Goal: Information Seeking & Learning: Learn about a topic

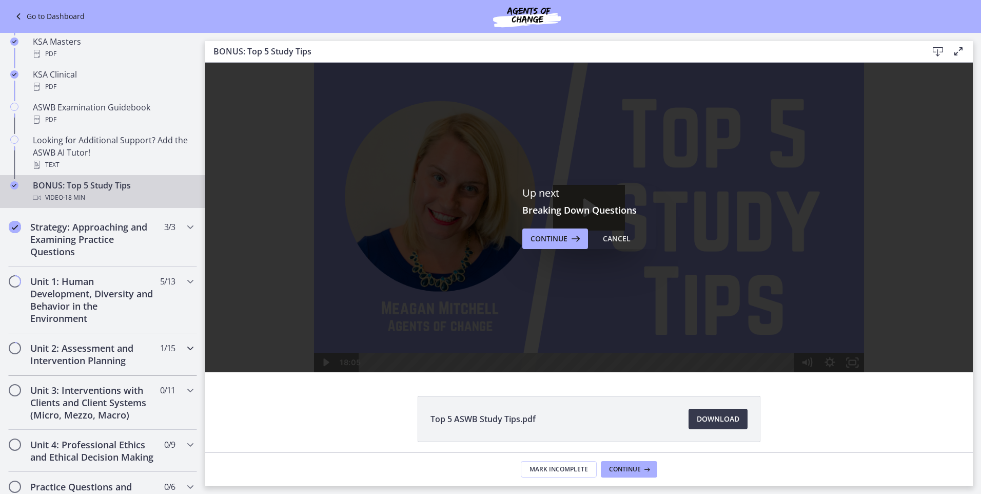
scroll to position [513, 0]
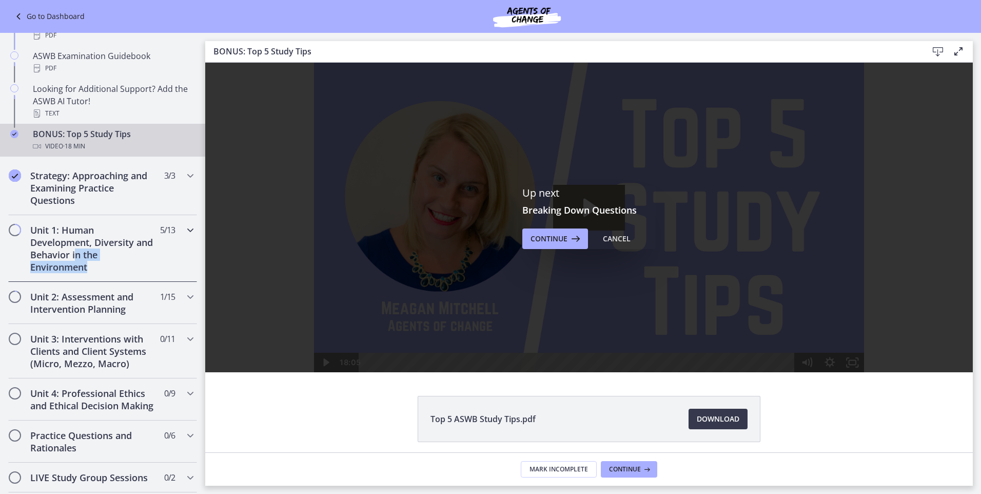
click at [97, 260] on h2 "Unit 1: Human Development, Diversity and Behavior in the Environment" at bounding box center [92, 248] width 125 height 49
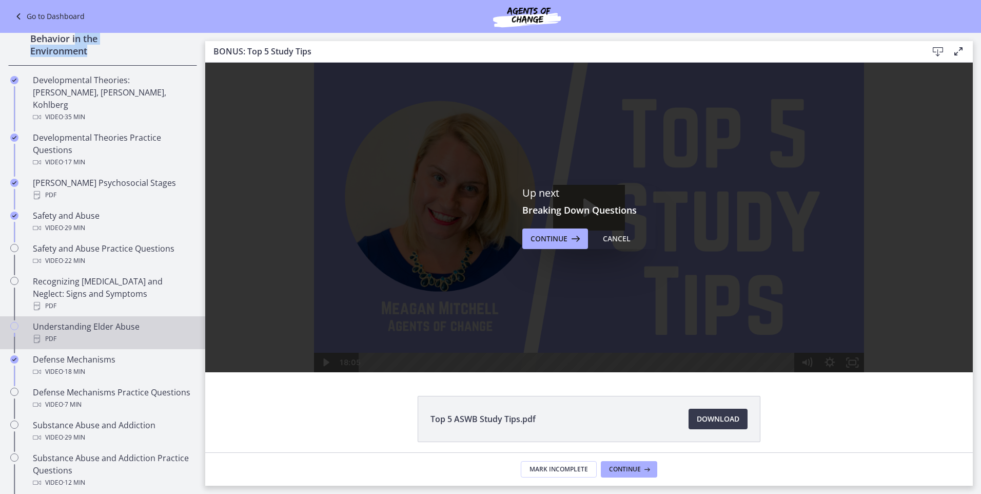
scroll to position [205, 0]
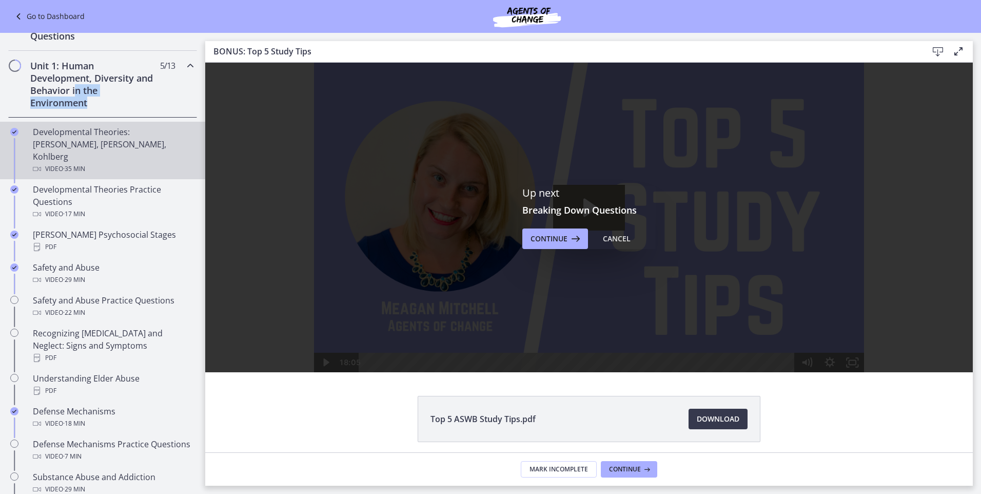
click at [81, 146] on div "Developmental Theories: [PERSON_NAME], [PERSON_NAME], Kohlberg Video · 35 min" at bounding box center [113, 150] width 160 height 49
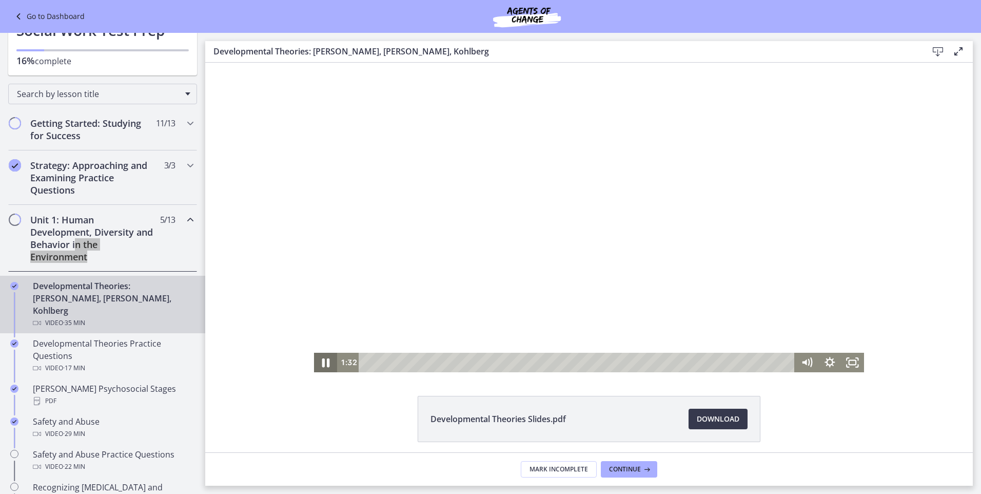
click at [325, 366] on icon "Pause" at bounding box center [326, 363] width 28 height 24
click at [324, 362] on icon "Play Video" at bounding box center [326, 363] width 7 height 10
click at [350, 370] on div "0:00 0:00" at bounding box center [566, 363] width 458 height 20
click at [326, 359] on icon "Pause" at bounding box center [326, 363] width 28 height 24
click at [325, 366] on icon "Play Video" at bounding box center [326, 363] width 23 height 20
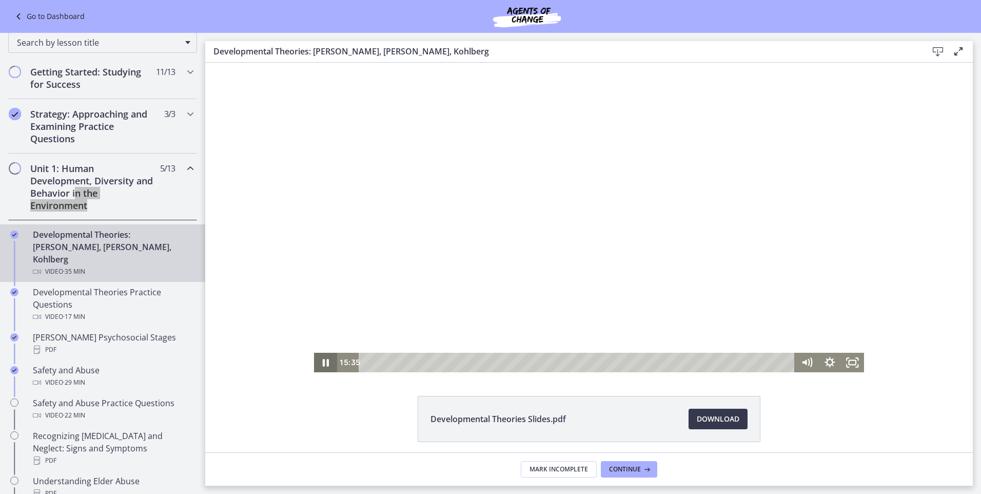
click at [322, 363] on icon "Pause" at bounding box center [325, 363] width 23 height 20
click at [900, 290] on div "Click for sound @keyframes VOLUME_SMALL_WAVE_FLASH { 0% { opacity: 0; } 33% { o…" at bounding box center [589, 217] width 768 height 309
click at [927, 288] on div "Click for sound @keyframes VOLUME_SMALL_WAVE_FLASH { 0% { opacity: 0; } 33% { o…" at bounding box center [589, 217] width 768 height 309
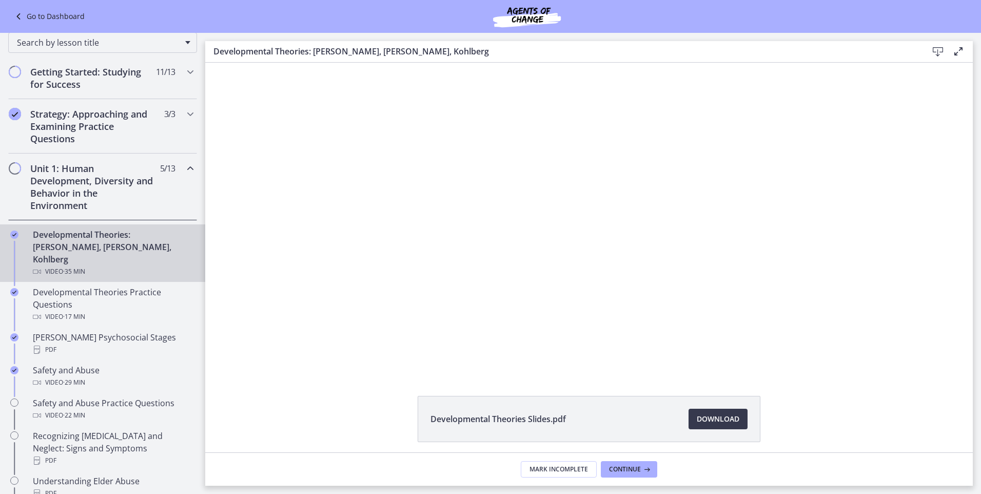
drag, startPoint x: 722, startPoint y: 226, endPoint x: 475, endPoint y: 516, distance: 380.8
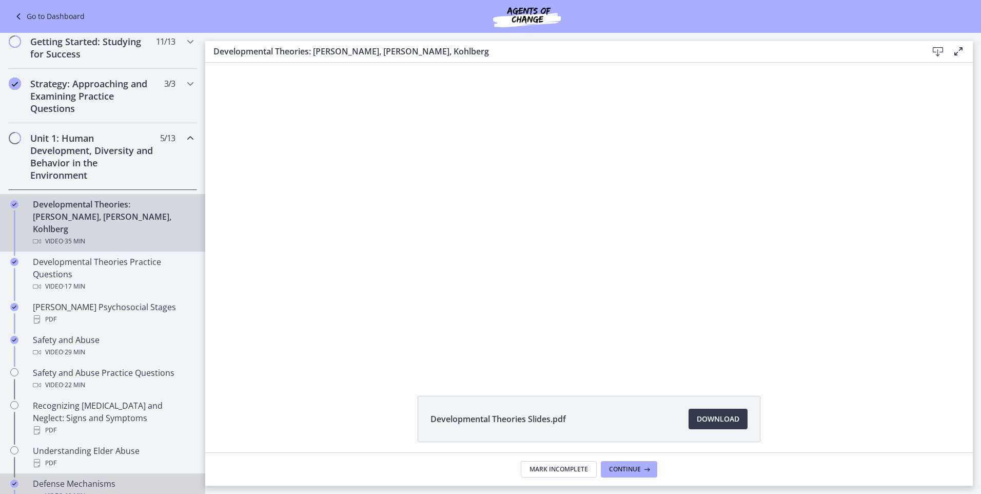
scroll to position [154, 0]
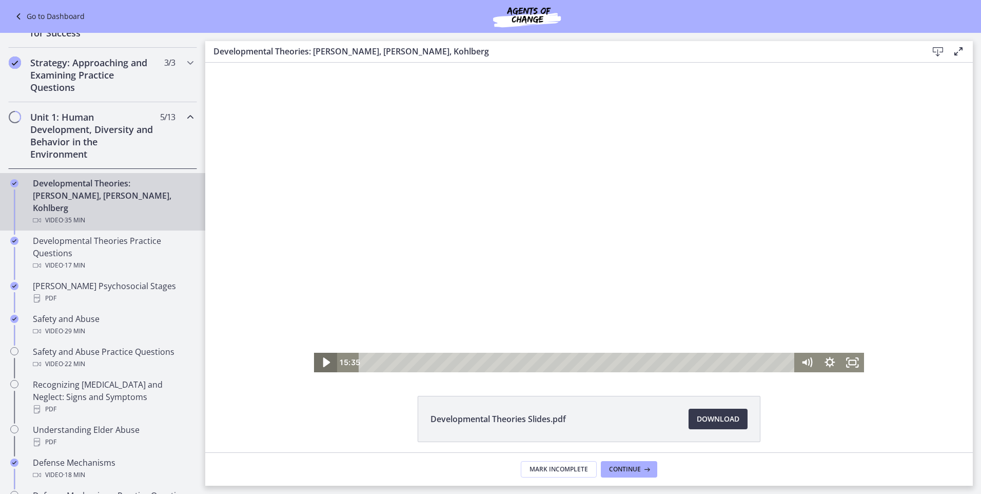
click at [317, 365] on icon "Play Video" at bounding box center [327, 363] width 28 height 24
click at [322, 364] on icon "Pause" at bounding box center [326, 363] width 28 height 24
